Goal: Transaction & Acquisition: Book appointment/travel/reservation

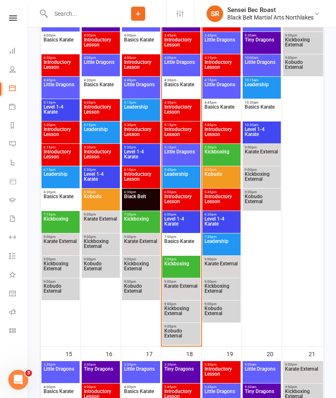
scroll to position [540, 0]
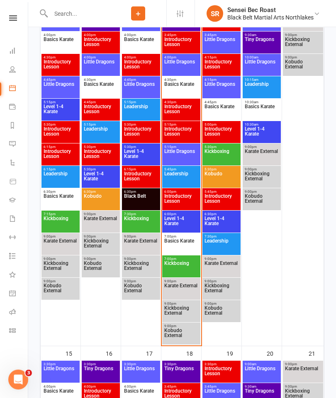
click at [184, 220] on span "Level 1-4 Karate" at bounding box center [181, 224] width 35 height 15
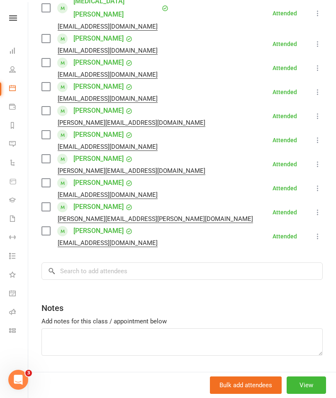
scroll to position [340, 0]
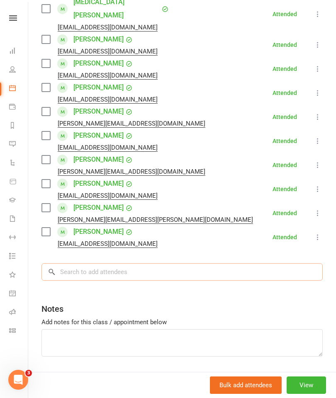
click at [78, 264] on input "search" at bounding box center [182, 272] width 281 height 17
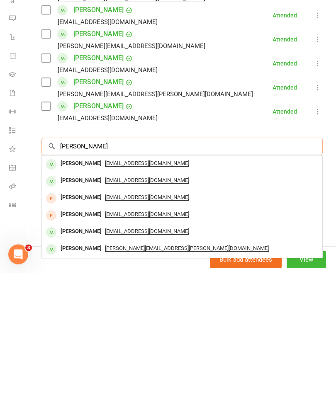
type input "[PERSON_NAME]"
click at [163, 286] on span "[EMAIL_ADDRESS][DOMAIN_NAME]" at bounding box center [147, 289] width 84 height 7
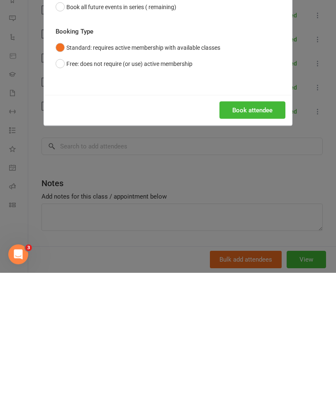
scroll to position [666, 0]
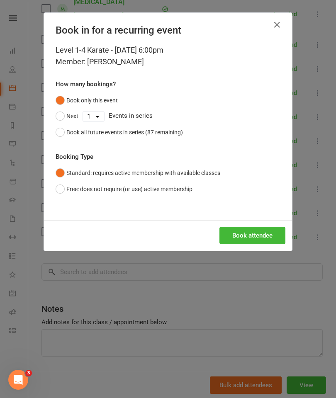
click at [246, 236] on button "Book attendee" at bounding box center [253, 235] width 66 height 17
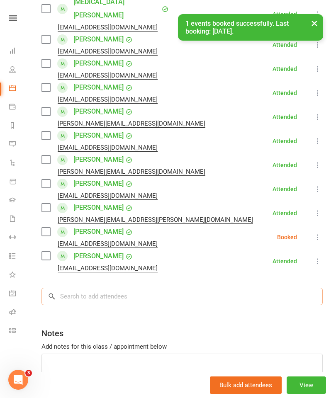
click at [84, 288] on input "search" at bounding box center [182, 296] width 281 height 17
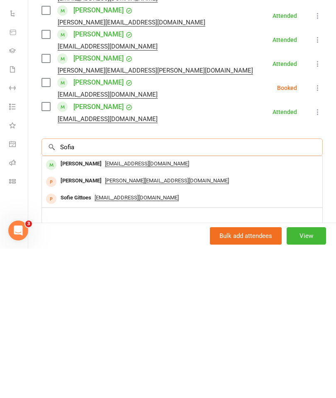
type input "Sofia"
click at [173, 308] on div "[EMAIL_ADDRESS][DOMAIN_NAME]" at bounding box center [182, 314] width 274 height 12
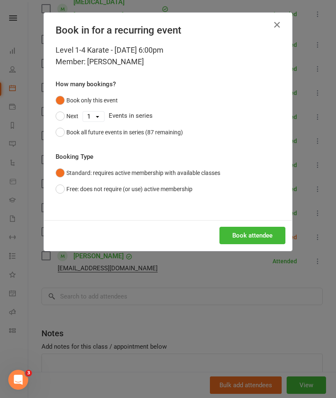
click at [252, 232] on button "Book attendee" at bounding box center [253, 235] width 66 height 17
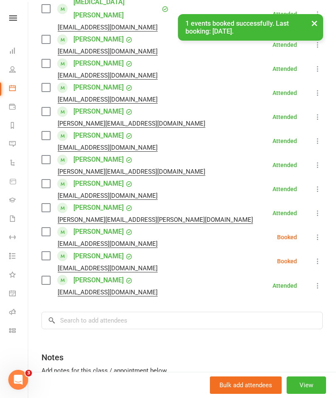
click at [315, 233] on icon at bounding box center [318, 237] width 8 height 8
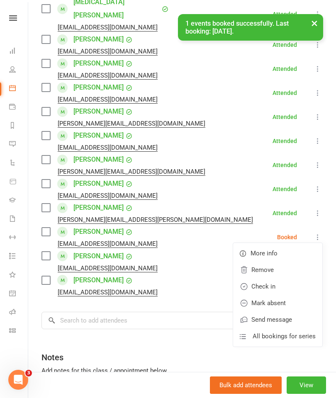
click at [281, 278] on link "Check in" at bounding box center [277, 286] width 89 height 17
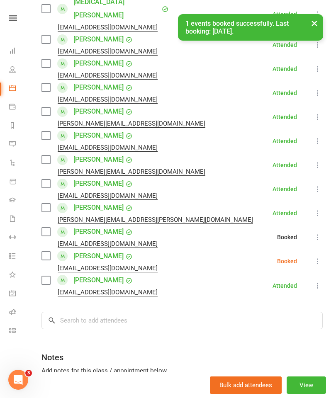
click at [316, 257] on icon at bounding box center [318, 261] width 8 height 8
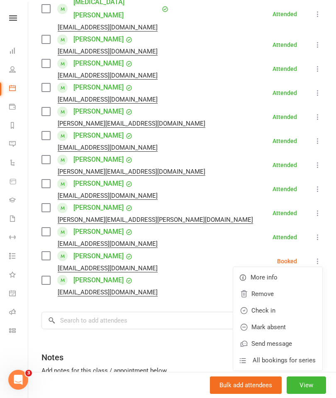
click at [273, 303] on link "Check in" at bounding box center [277, 311] width 89 height 17
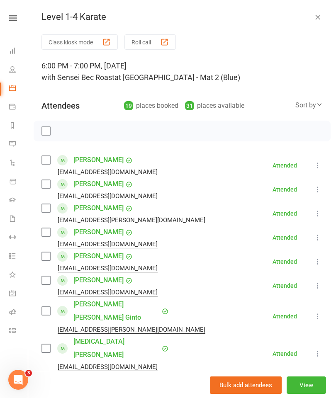
scroll to position [0, 0]
click at [314, 14] on icon "button" at bounding box center [318, 17] width 8 height 8
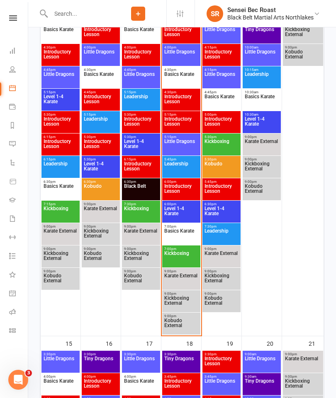
scroll to position [550, 0]
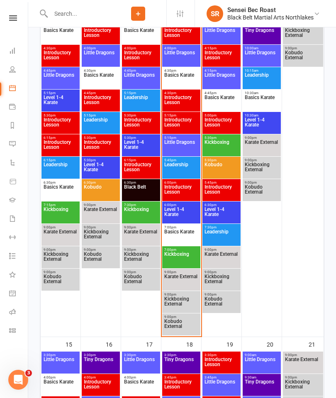
click at [186, 234] on span "Basics Karate" at bounding box center [181, 237] width 35 height 15
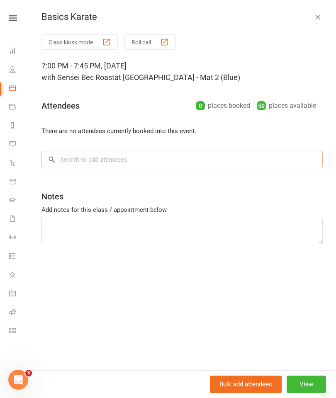
click at [72, 160] on input "search" at bounding box center [182, 159] width 281 height 17
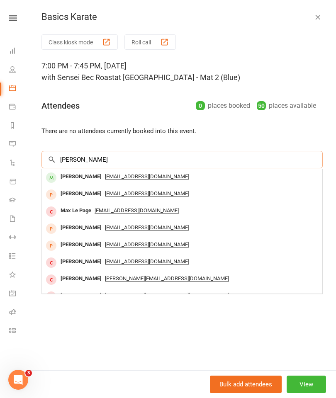
type input "[PERSON_NAME]"
click at [137, 177] on span "[EMAIL_ADDRESS][DOMAIN_NAME]" at bounding box center [147, 176] width 84 height 7
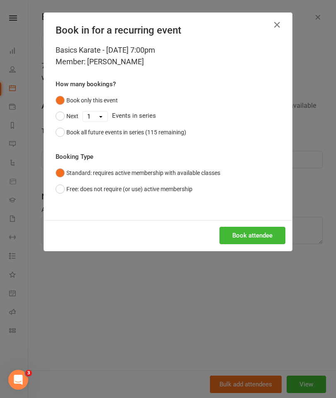
click at [256, 239] on button "Book attendee" at bounding box center [253, 235] width 66 height 17
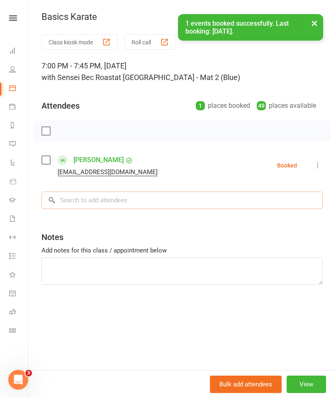
click at [76, 203] on input "search" at bounding box center [182, 200] width 281 height 17
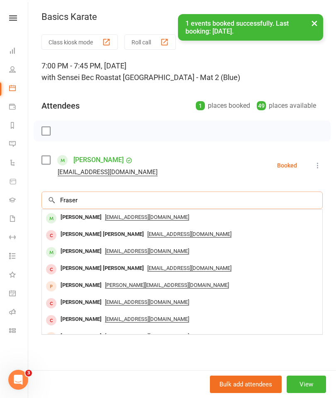
type input "Fraser"
click at [132, 216] on span "[EMAIL_ADDRESS][DOMAIN_NAME]" at bounding box center [147, 217] width 84 height 7
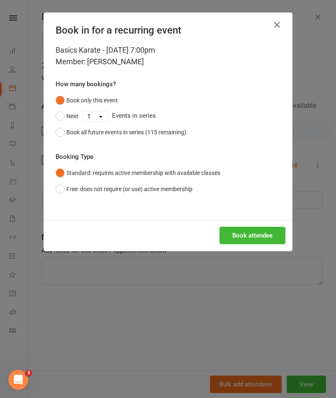
click at [241, 235] on button "Book attendee" at bounding box center [253, 235] width 66 height 17
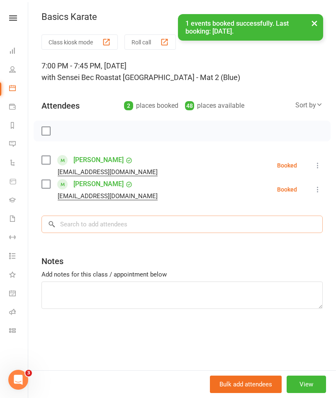
click at [78, 227] on input "search" at bounding box center [182, 224] width 281 height 17
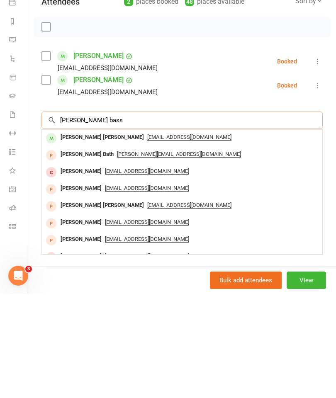
type input "[PERSON_NAME] bass"
click at [153, 236] on div "[EMAIL_ADDRESS][DOMAIN_NAME]" at bounding box center [182, 242] width 274 height 12
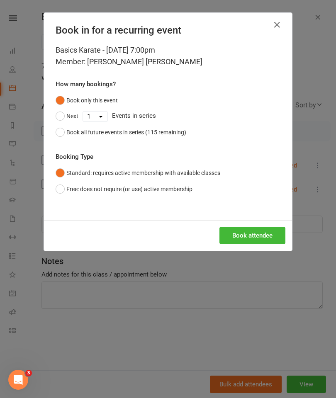
click at [239, 233] on button "Book attendee" at bounding box center [253, 235] width 66 height 17
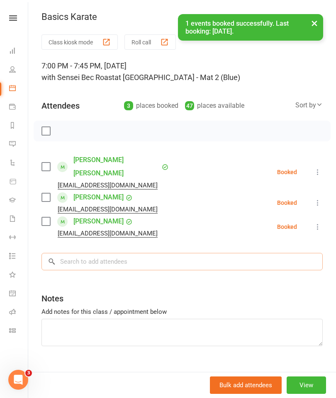
click at [83, 253] on input "search" at bounding box center [182, 261] width 281 height 17
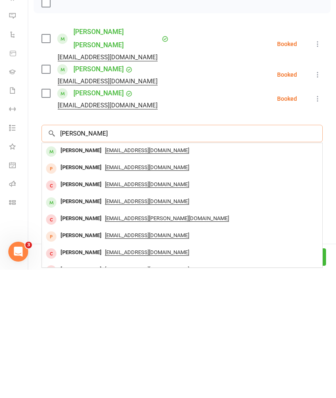
type input "[PERSON_NAME]"
click at [145, 276] on span "[EMAIL_ADDRESS][DOMAIN_NAME]" at bounding box center [147, 279] width 84 height 7
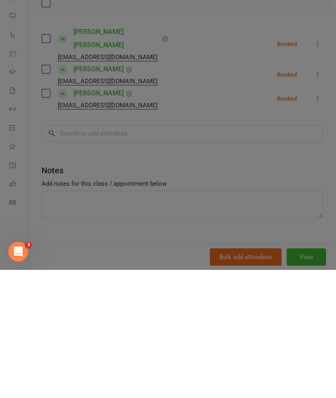
scroll to position [782, 0]
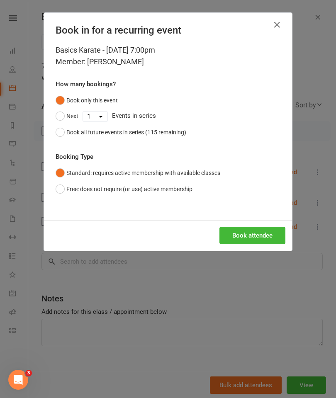
click at [263, 234] on button "Book attendee" at bounding box center [253, 235] width 66 height 17
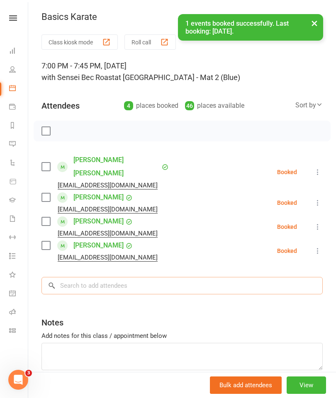
click at [78, 277] on input "search" at bounding box center [182, 285] width 281 height 17
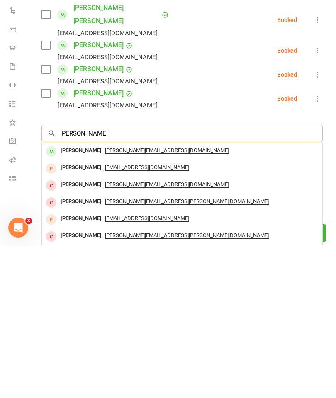
type input "[PERSON_NAME]"
click at [151, 300] on span "[PERSON_NAME][EMAIL_ADDRESS][DOMAIN_NAME]" at bounding box center [167, 303] width 124 height 7
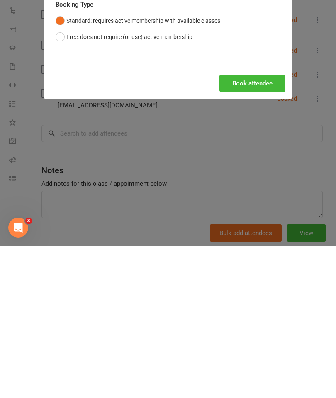
scroll to position [935, 0]
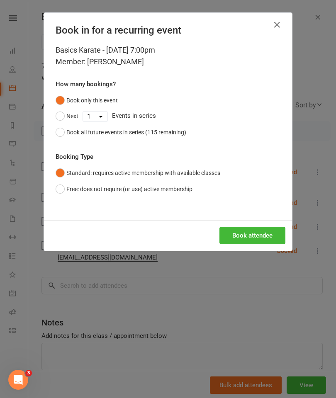
click at [246, 236] on button "Book attendee" at bounding box center [253, 235] width 66 height 17
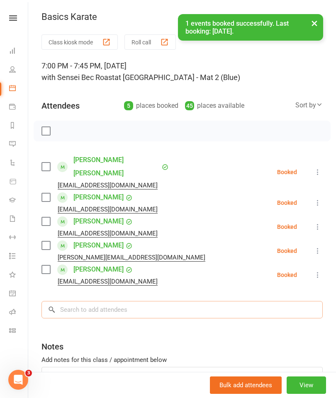
click at [224, 301] on input "search" at bounding box center [182, 309] width 281 height 17
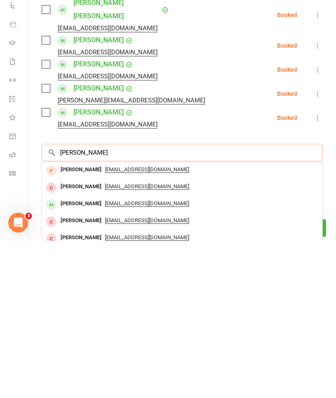
type input "[PERSON_NAME]"
click at [145, 358] on span "[EMAIL_ADDRESS][DOMAIN_NAME]" at bounding box center [147, 361] width 84 height 7
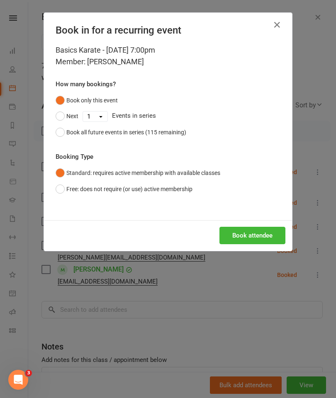
click at [252, 242] on button "Book attendee" at bounding box center [253, 235] width 66 height 17
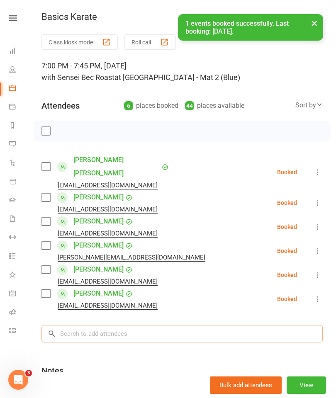
click at [191, 325] on input "search" at bounding box center [182, 333] width 281 height 17
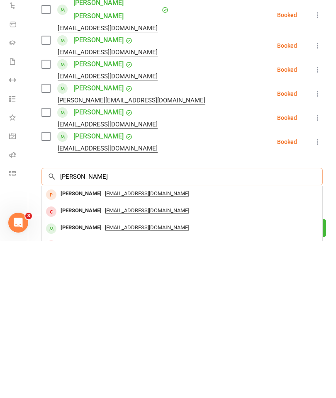
scroll to position [1154, 0]
type input "[PERSON_NAME]"
click at [152, 348] on span "[EMAIL_ADDRESS][DOMAIN_NAME]" at bounding box center [147, 351] width 84 height 7
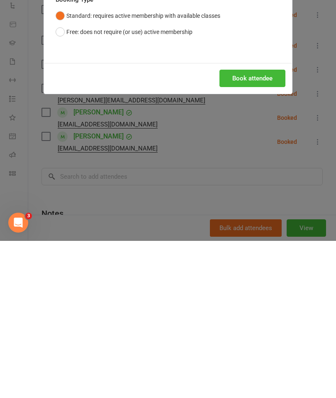
scroll to position [1312, 0]
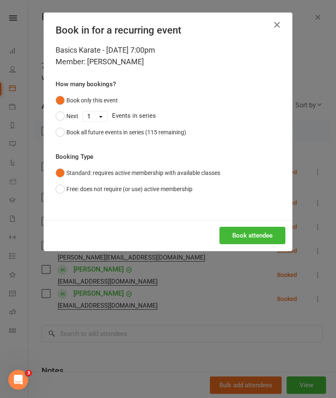
click at [263, 236] on button "Book attendee" at bounding box center [253, 235] width 66 height 17
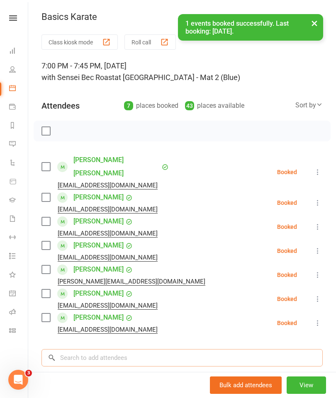
click at [83, 349] on input "search" at bounding box center [182, 357] width 281 height 17
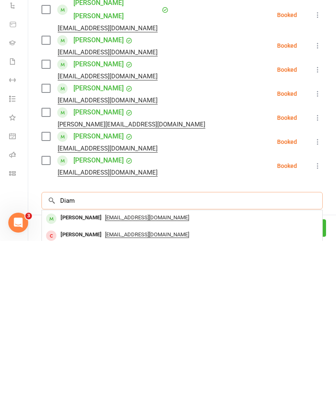
scroll to position [1379, 0]
type input "Diamond"
click at [148, 372] on span "[EMAIL_ADDRESS][DOMAIN_NAME]" at bounding box center [147, 375] width 84 height 7
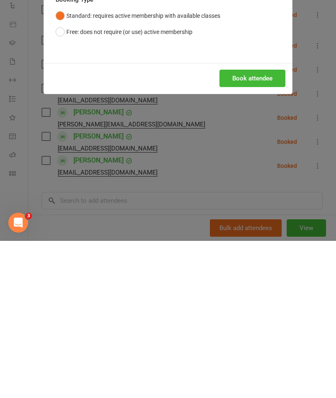
scroll to position [1536, 0]
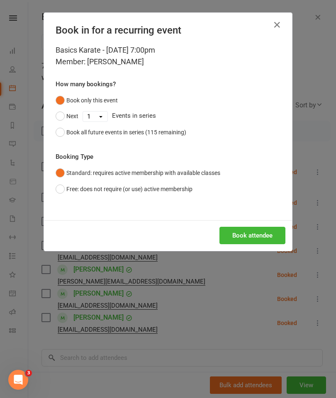
click at [261, 229] on button "Book attendee" at bounding box center [253, 235] width 66 height 17
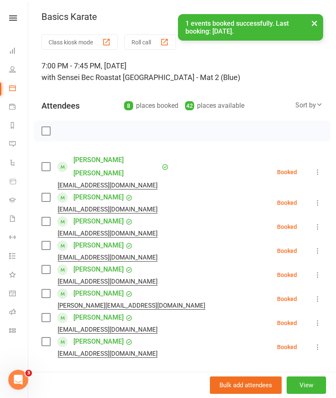
click at [76, 374] on input "search" at bounding box center [182, 382] width 281 height 17
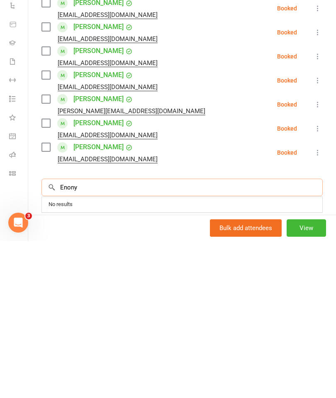
scroll to position [1627, 0]
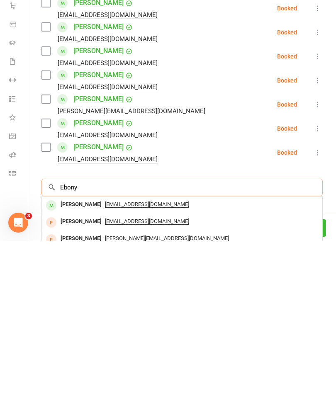
type input "Ebony"
click at [142, 359] on span "[EMAIL_ADDRESS][DOMAIN_NAME]" at bounding box center [147, 362] width 84 height 7
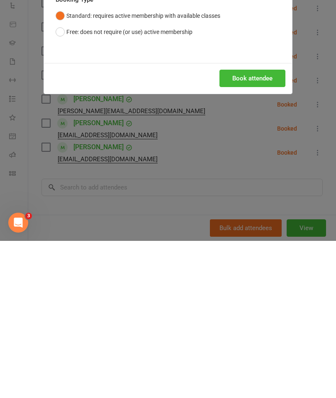
scroll to position [1785, 0]
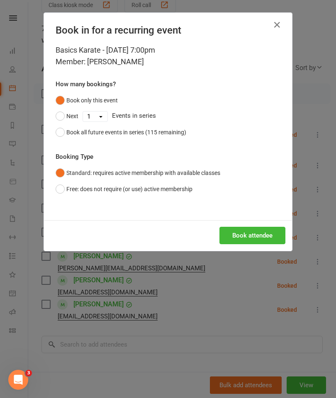
click at [249, 238] on button "Book attendee" at bounding box center [253, 235] width 66 height 17
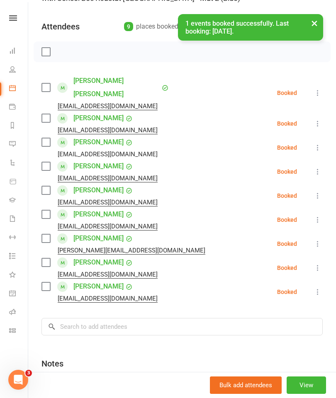
scroll to position [87, 0]
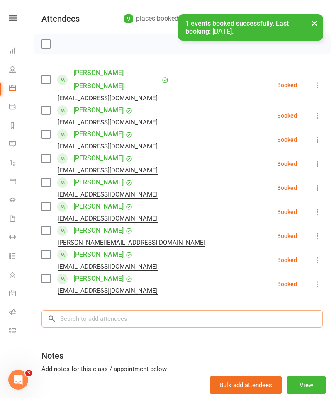
click at [184, 310] on input "search" at bounding box center [182, 318] width 281 height 17
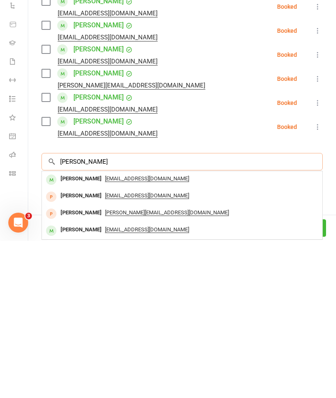
scroll to position [1813, 0]
type input "[PERSON_NAME]"
click at [141, 350] on span "[EMAIL_ADDRESS][DOMAIN_NAME]" at bounding box center [147, 353] width 84 height 7
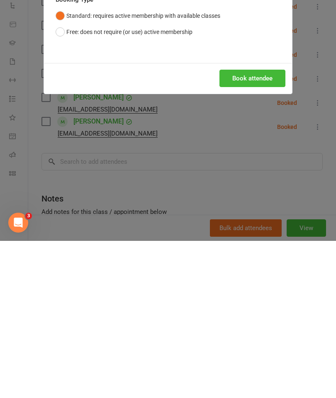
scroll to position [1926, 0]
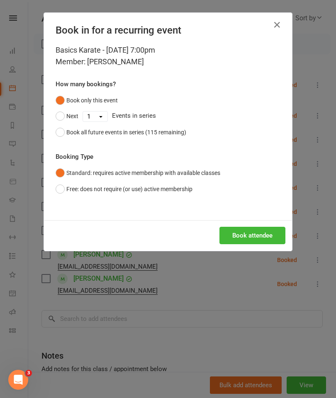
click at [241, 234] on button "Book attendee" at bounding box center [253, 235] width 66 height 17
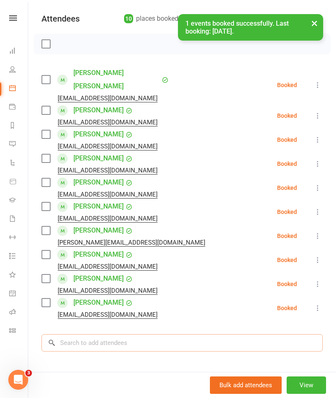
click at [84, 335] on input "search" at bounding box center [182, 343] width 281 height 17
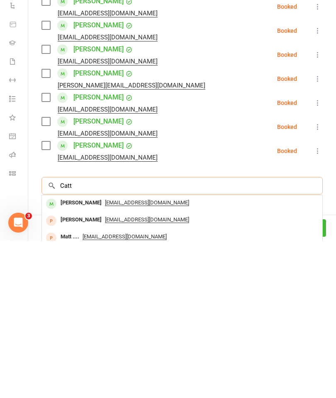
type input "Catt"
click at [138, 357] on span "[EMAIL_ADDRESS][DOMAIN_NAME]" at bounding box center [147, 360] width 84 height 7
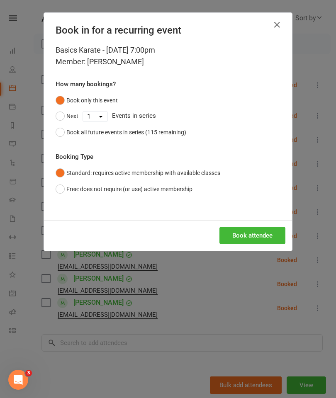
click at [243, 235] on button "Book attendee" at bounding box center [253, 235] width 66 height 17
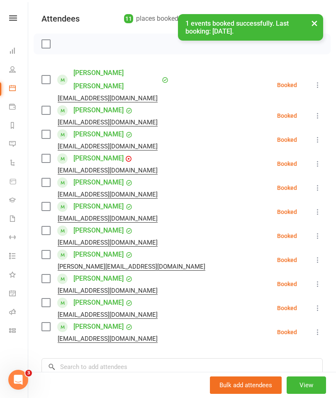
scroll to position [106, 0]
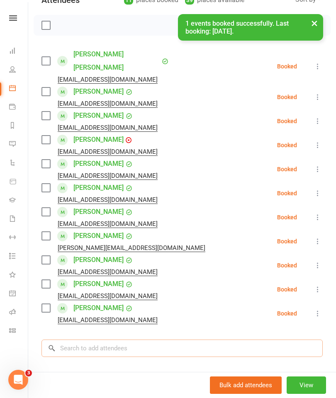
click at [81, 340] on input "search" at bounding box center [182, 348] width 281 height 17
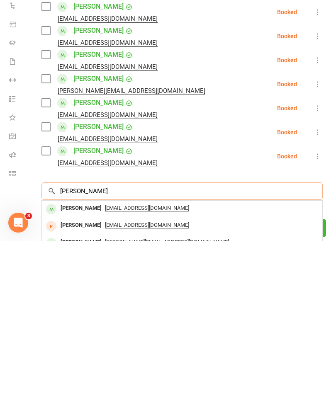
scroll to position [1926, 0]
type input "[PERSON_NAME]"
click at [154, 362] on span "[EMAIL_ADDRESS][DOMAIN_NAME]" at bounding box center [147, 365] width 84 height 7
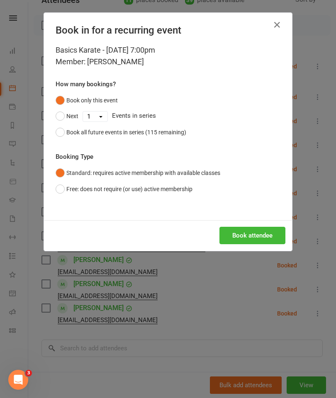
click at [242, 232] on button "Book attendee" at bounding box center [253, 235] width 66 height 17
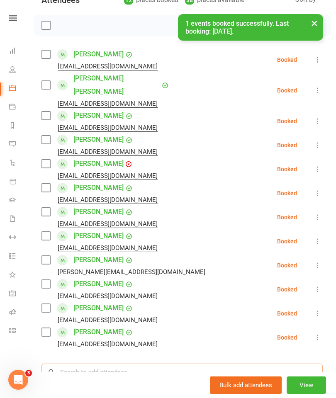
click at [215, 364] on input "search" at bounding box center [182, 372] width 281 height 17
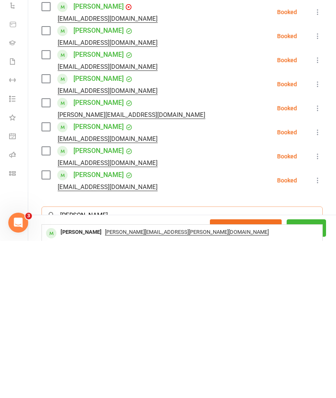
type input "[PERSON_NAME]"
click at [154, 386] on span "[PERSON_NAME][EMAIL_ADDRESS][PERSON_NAME][DOMAIN_NAME]" at bounding box center [187, 389] width 164 height 7
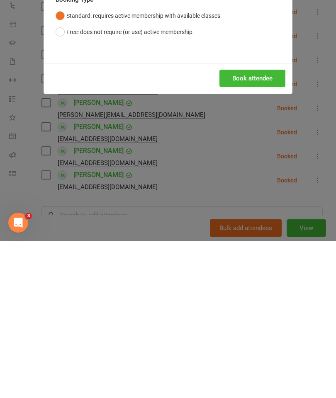
scroll to position [1926, 0]
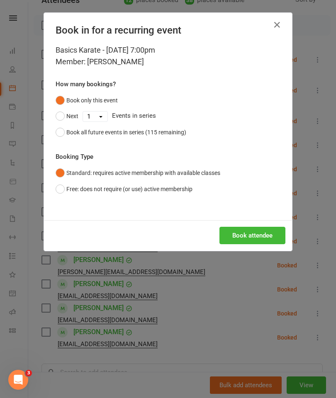
click at [239, 235] on button "Book attendee" at bounding box center [253, 235] width 66 height 17
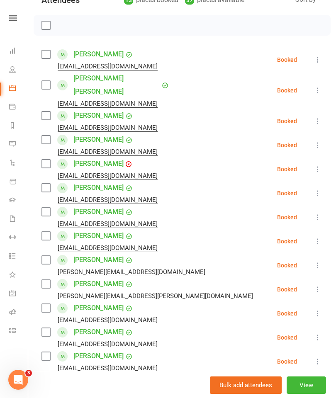
scroll to position [71, 0]
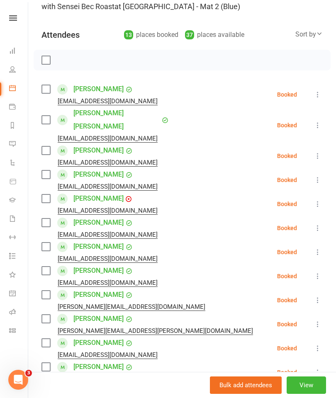
click at [47, 63] on label at bounding box center [46, 60] width 8 height 8
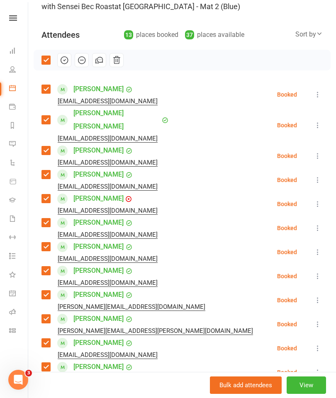
click at [65, 59] on icon "button" at bounding box center [64, 60] width 9 height 9
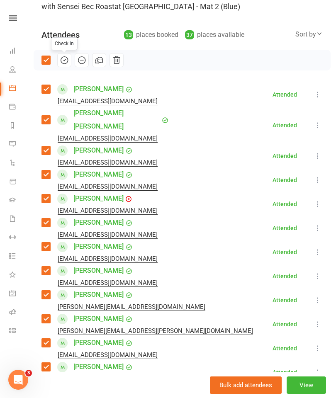
click at [47, 64] on label at bounding box center [46, 60] width 8 height 8
